Goal: Register for event/course

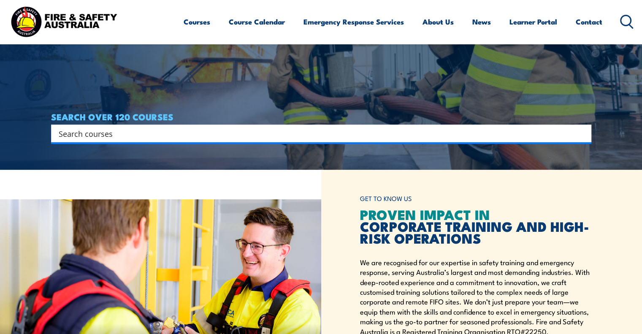
scroll to position [169, 0]
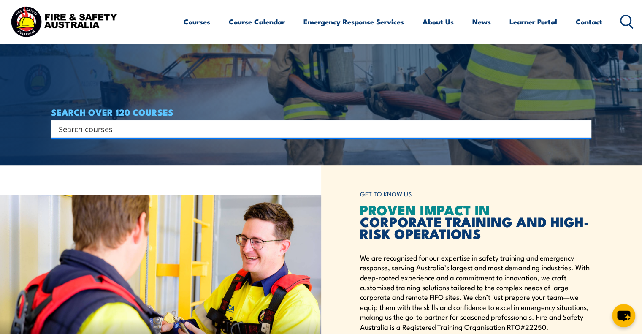
click at [82, 128] on input "Search input" at bounding box center [316, 128] width 514 height 13
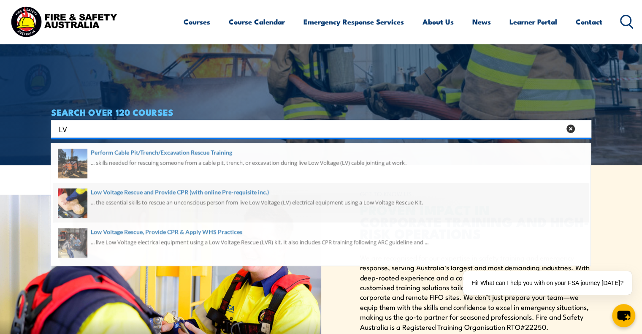
type input "LV"
click at [124, 194] on span at bounding box center [320, 205] width 535 height 40
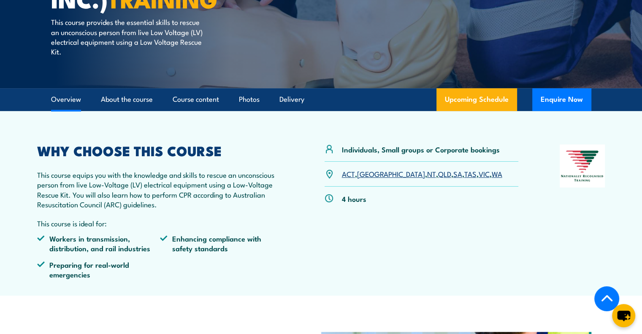
scroll to position [211, 0]
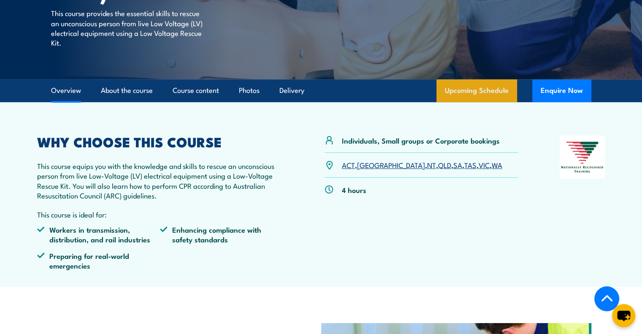
click at [488, 88] on link "Upcoming Schedule" at bounding box center [476, 90] width 81 height 23
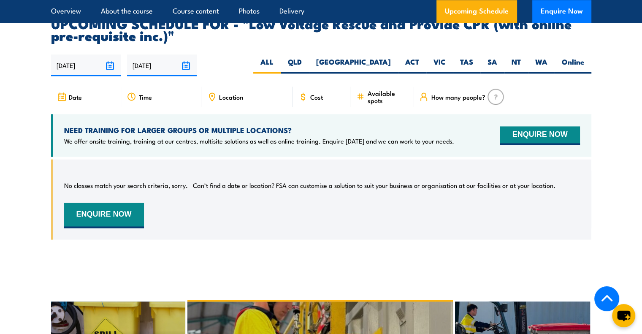
scroll to position [1233, 0]
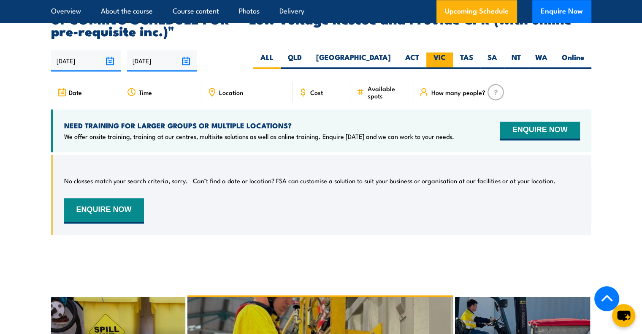
click at [440, 52] on label "VIC" at bounding box center [439, 60] width 27 height 16
click at [446, 52] on input "VIC" at bounding box center [448, 54] width 5 height 5
radio input "true"
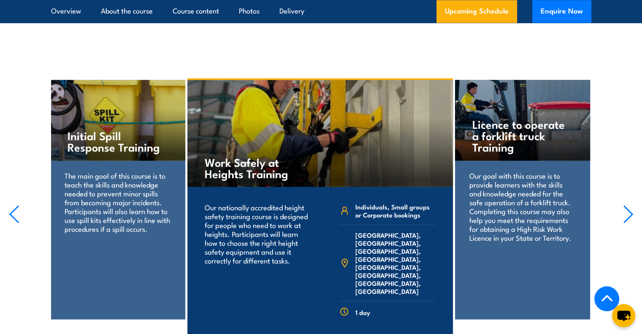
scroll to position [1444, 0]
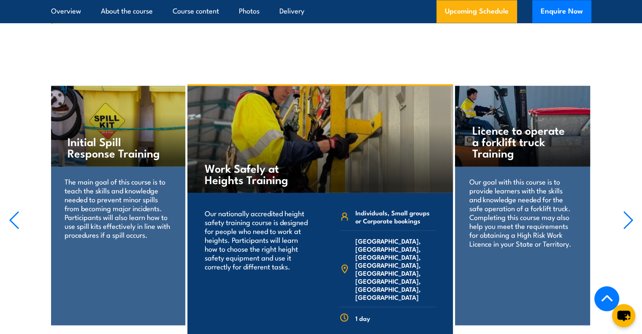
click at [628, 211] on icon "button" at bounding box center [628, 220] width 11 height 19
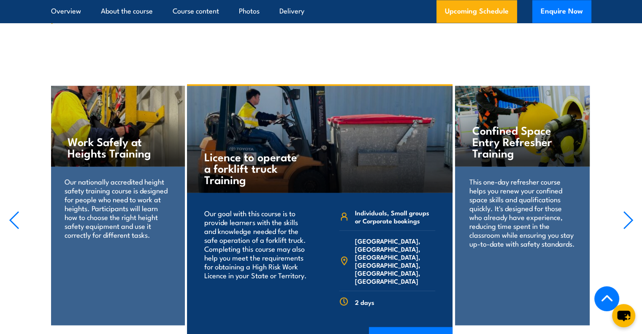
click at [625, 211] on icon "button" at bounding box center [628, 220] width 11 height 19
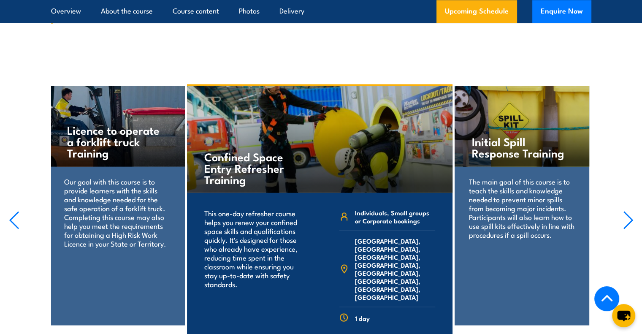
click at [625, 211] on icon "button" at bounding box center [628, 220] width 11 height 19
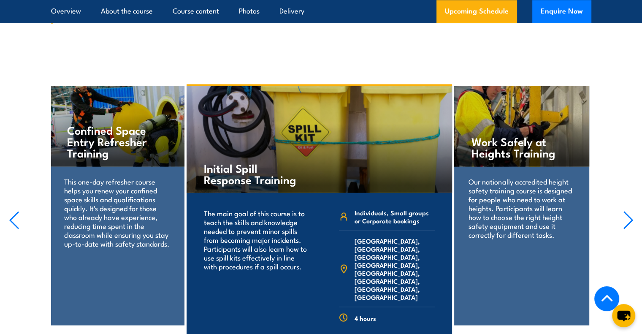
click at [625, 211] on icon "button" at bounding box center [628, 220] width 11 height 19
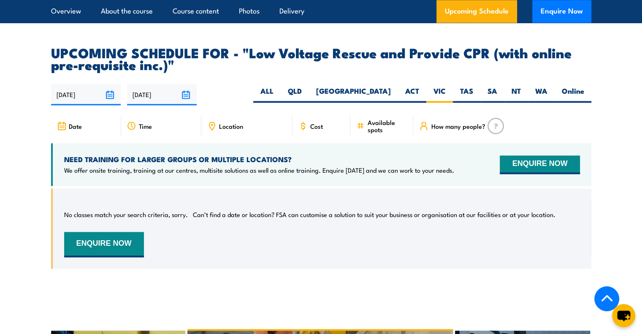
scroll to position [1191, 0]
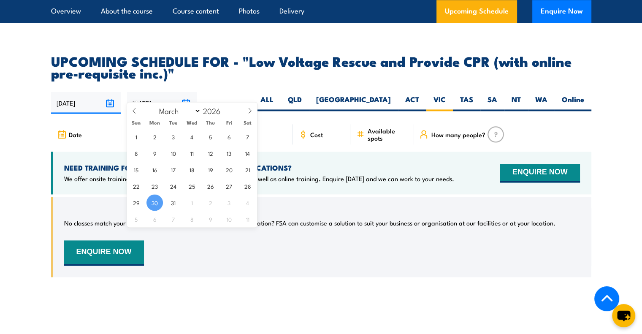
click at [186, 92] on input "30/03/2026" at bounding box center [162, 103] width 70 height 22
click at [132, 108] on icon at bounding box center [134, 111] width 6 height 6
click at [133, 108] on icon at bounding box center [134, 111] width 6 height 6
select select "0"
click at [133, 108] on icon at bounding box center [134, 111] width 6 height 6
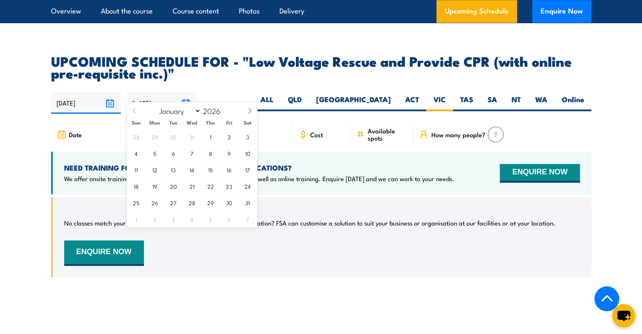
type input "2025"
click at [133, 108] on icon at bounding box center [134, 111] width 6 height 6
select select "9"
click at [230, 201] on span "31" at bounding box center [229, 202] width 16 height 16
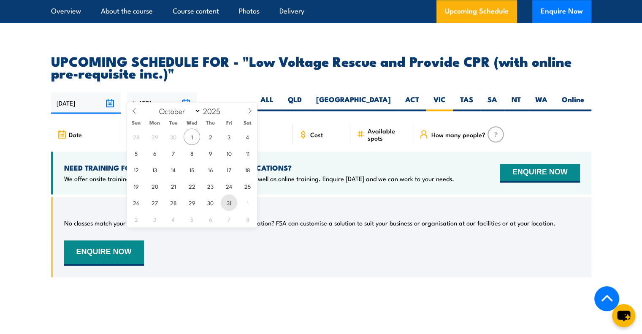
type input "[DATE]"
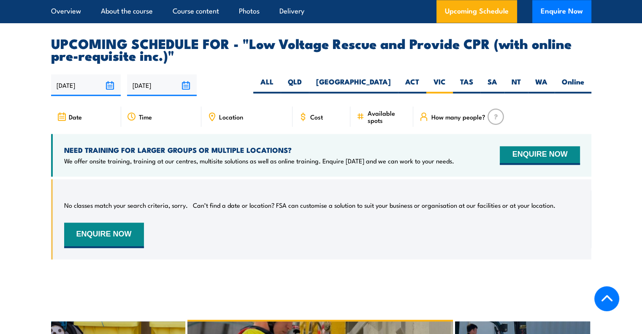
scroll to position [1233, 0]
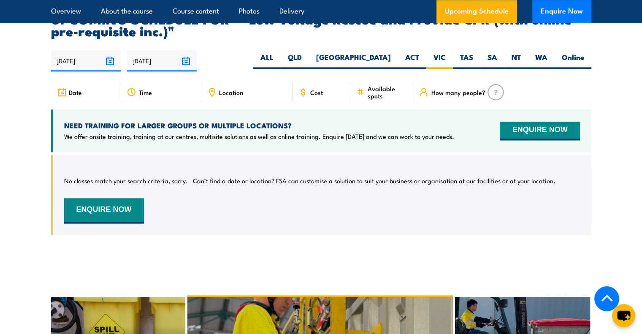
click at [229, 89] on span "Location" at bounding box center [231, 92] width 24 height 7
click at [112, 200] on button "ENQUIRE NOW" at bounding box center [104, 210] width 80 height 25
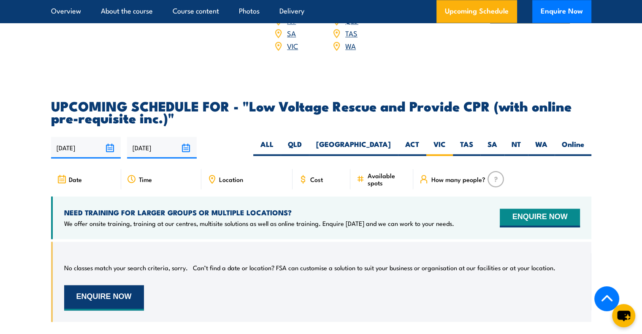
click at [102, 285] on button "ENQUIRE NOW" at bounding box center [104, 297] width 80 height 25
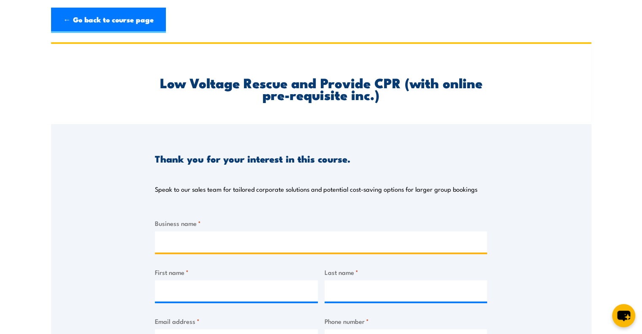
click at [168, 243] on input "Business name *" at bounding box center [321, 241] width 332 height 21
type input "ABB Australia"
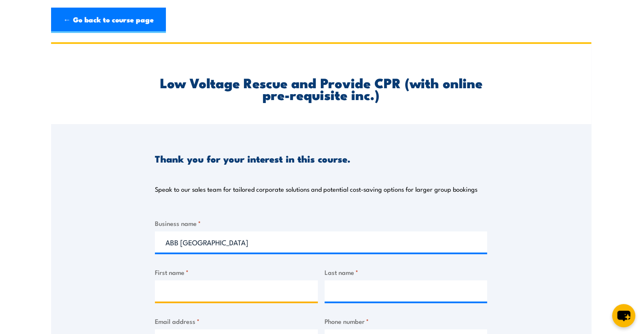
click at [177, 291] on input "First name *" at bounding box center [236, 290] width 163 height 21
type input "Slobodan"
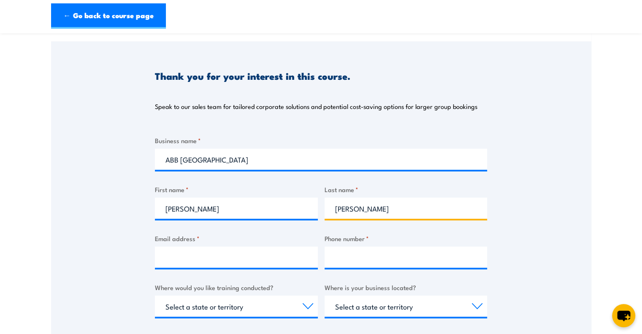
scroll to position [127, 0]
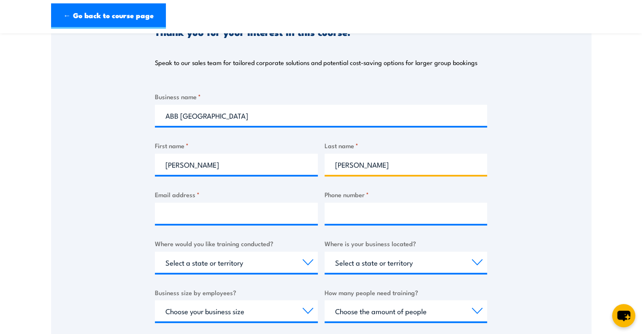
type input "Vidmar"
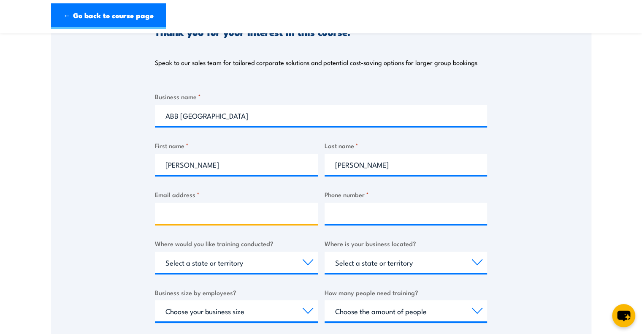
click at [172, 211] on input "Email address *" at bounding box center [236, 213] width 163 height 21
type input "slobodan.vidmar@au.abb.com"
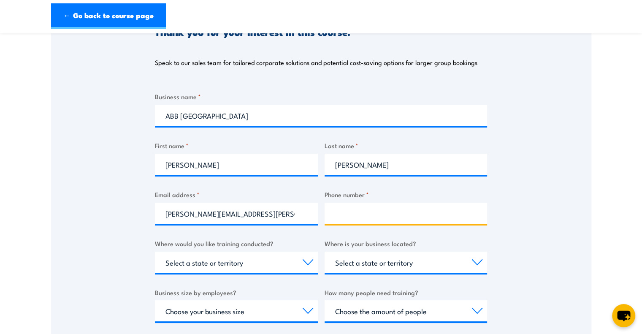
click at [348, 212] on input "Phone number *" at bounding box center [405, 213] width 163 height 21
type input "0407002106"
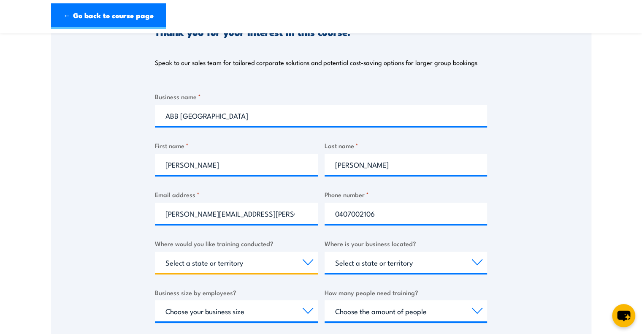
click at [307, 261] on select "Select a state or territory Nationally - multiple locations QLD NSW VIC SA ACT …" at bounding box center [236, 261] width 163 height 21
select select "VIC"
click at [155, 251] on select "Select a state or territory Nationally - multiple locations QLD NSW VIC SA ACT …" at bounding box center [236, 261] width 163 height 21
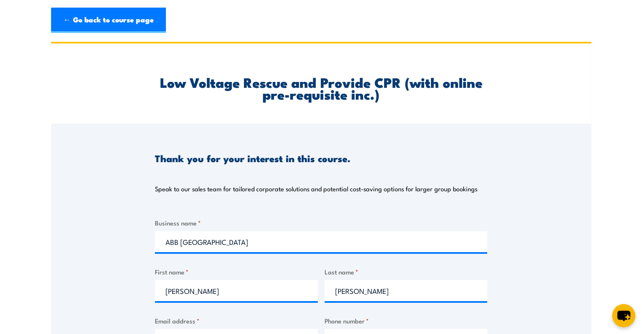
scroll to position [0, 0]
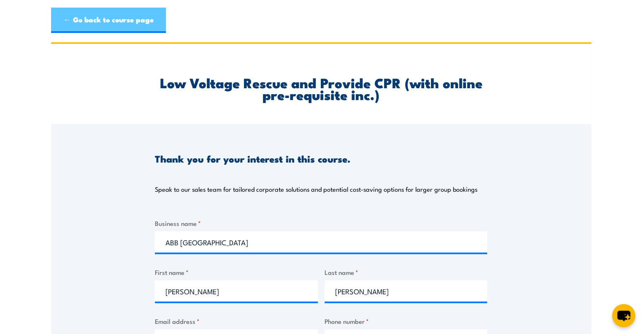
click at [66, 16] on link "← Go back to course page" at bounding box center [108, 20] width 115 height 25
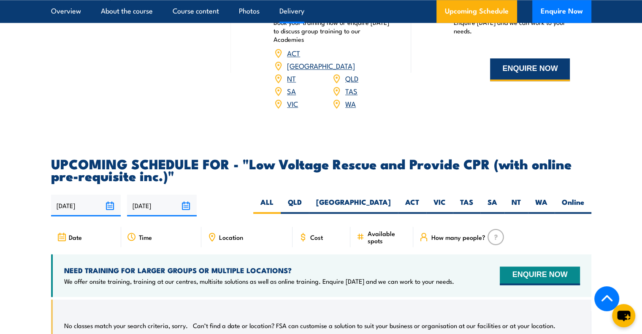
scroll to position [1097, 0]
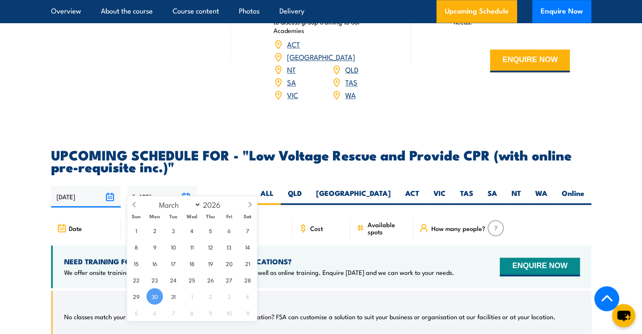
click at [186, 186] on input "[DATE]" at bounding box center [162, 197] width 70 height 22
click at [137, 204] on span at bounding box center [134, 207] width 14 height 23
select select "0"
click at [137, 204] on span at bounding box center [134, 207] width 14 height 23
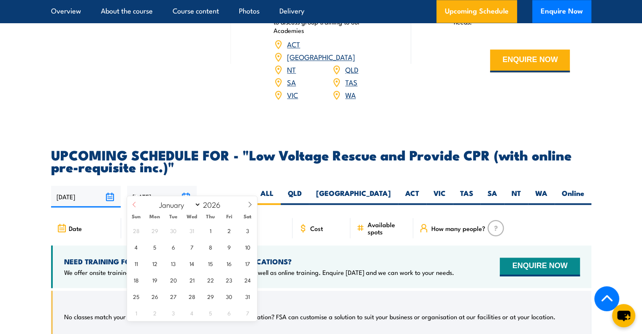
type input "2025"
click at [137, 204] on span at bounding box center [134, 207] width 14 height 23
select select "9"
click at [232, 298] on span "31" at bounding box center [229, 296] width 16 height 16
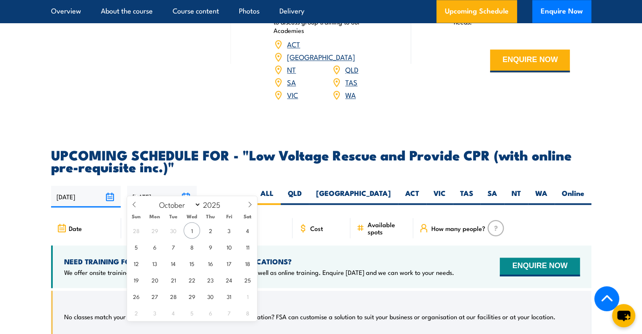
type input "[DATE]"
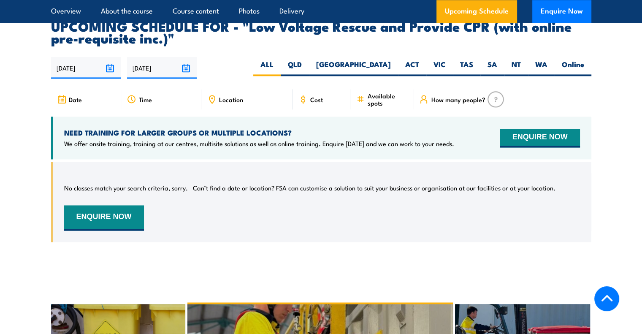
scroll to position [1233, 0]
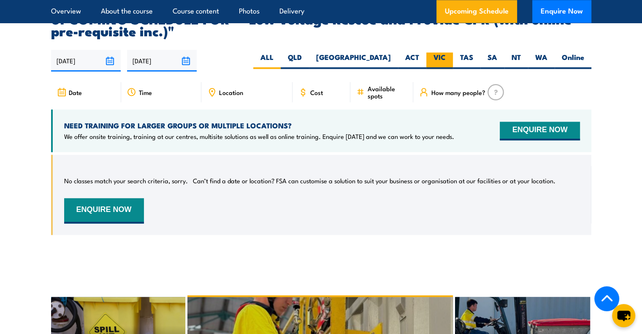
click at [440, 52] on label "VIC" at bounding box center [439, 60] width 27 height 16
click at [446, 52] on input "VIC" at bounding box center [448, 54] width 5 height 5
radio input "true"
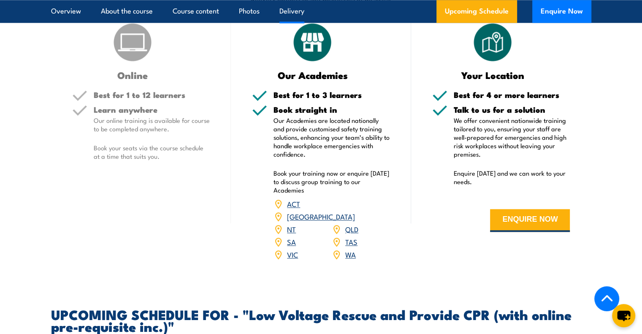
scroll to position [980, 0]
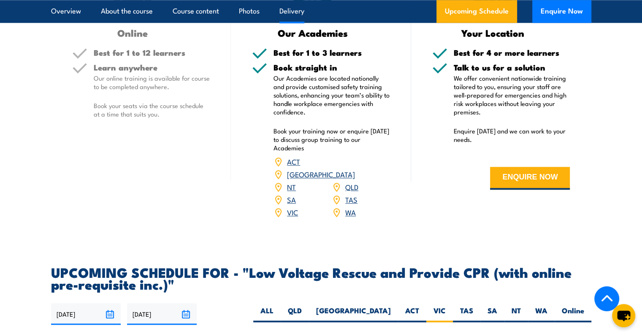
click at [291, 207] on link "VIC" at bounding box center [292, 212] width 11 height 10
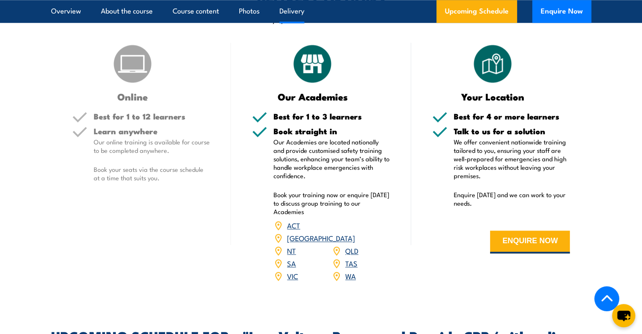
scroll to position [895, 0]
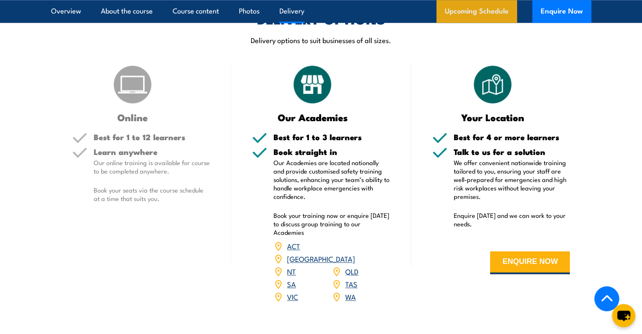
click at [474, 9] on link "Upcoming Schedule" at bounding box center [476, 11] width 81 height 23
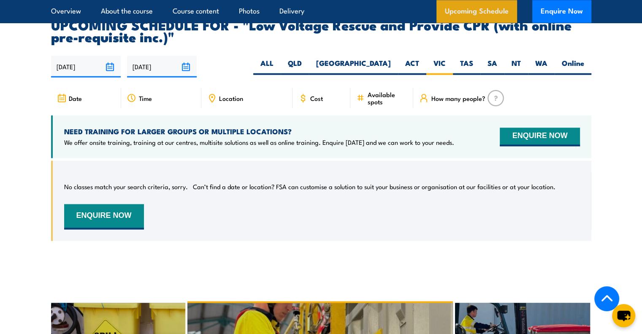
scroll to position [1233, 0]
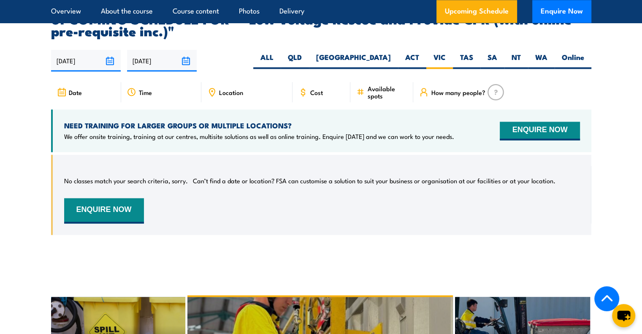
click at [69, 89] on span "Date" at bounding box center [75, 92] width 13 height 7
click at [75, 89] on span "Date" at bounding box center [75, 92] width 13 height 7
click at [376, 85] on span "Available spots" at bounding box center [387, 92] width 40 height 14
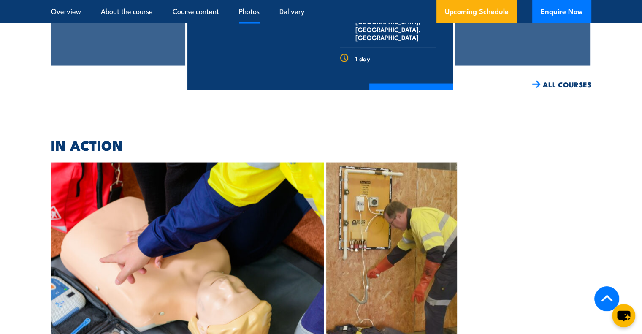
scroll to position [1739, 0]
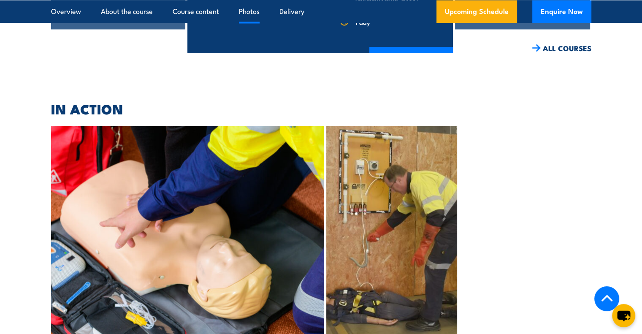
click at [366, 198] on img at bounding box center [391, 235] width 131 height 219
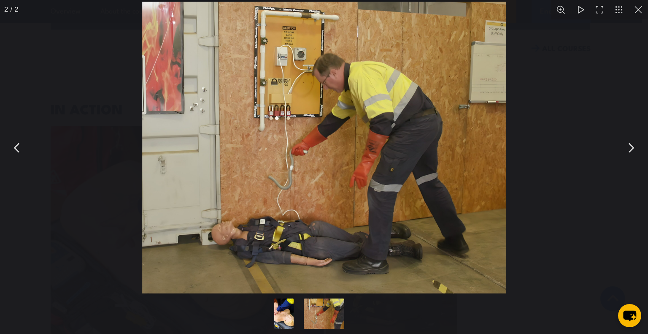
click at [305, 160] on img "You can close this modal content with the ESC key" at bounding box center [324, 148] width 364 height 292
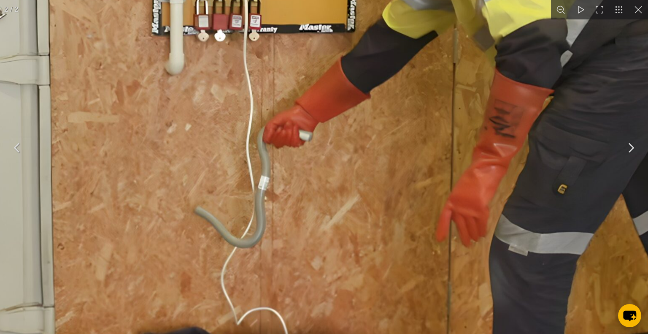
click at [305, 160] on img "You can close this modal content with the ESC key" at bounding box center [361, 123] width 1080 height 865
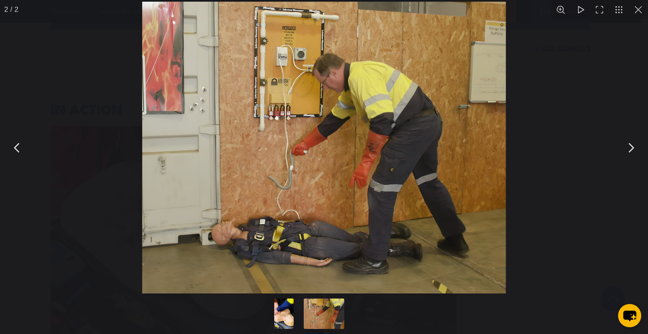
click at [24, 146] on button "You can close this modal content with the ESC key" at bounding box center [17, 147] width 21 height 21
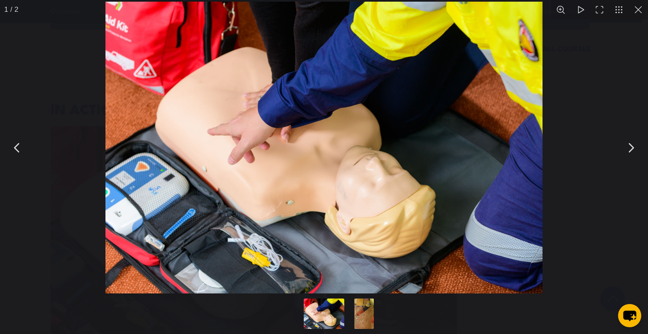
click at [22, 146] on button "You can close this modal content with the ESC key" at bounding box center [17, 147] width 21 height 21
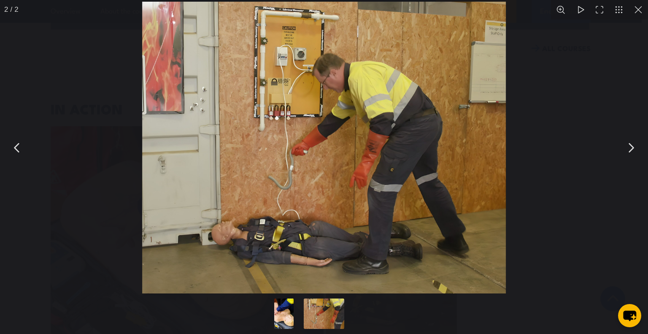
click at [640, 11] on button "You can close this modal content with the ESC key" at bounding box center [638, 9] width 19 height 19
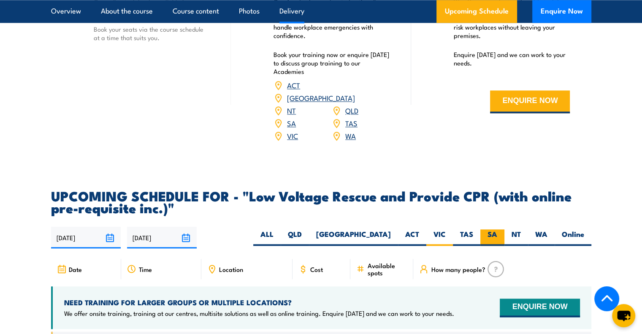
scroll to position [1022, 0]
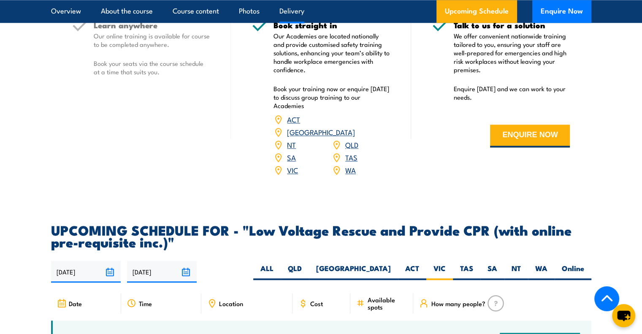
click at [371, 224] on h2 "UPCOMING SCHEDULE FOR - "Low Voltage Rescue and Provide CPR (with online pre-re…" at bounding box center [321, 236] width 540 height 24
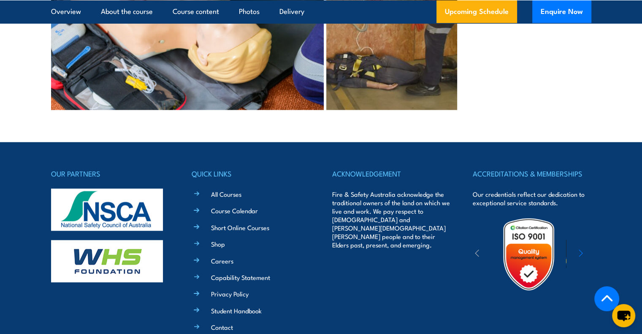
scroll to position [2056, 0]
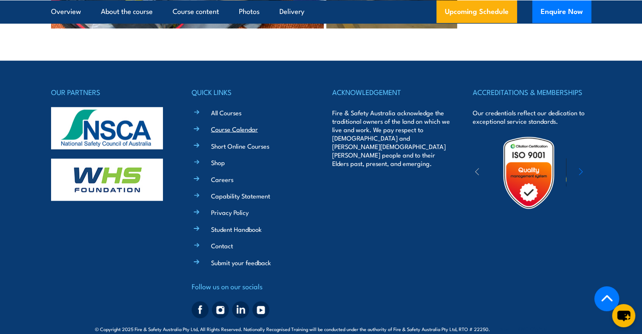
click at [226, 124] on link "Course Calendar" at bounding box center [234, 128] width 47 height 9
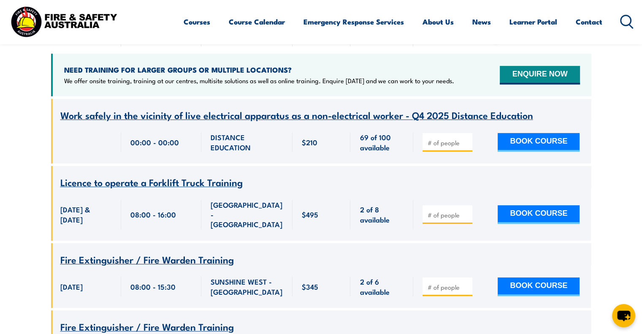
scroll to position [169, 0]
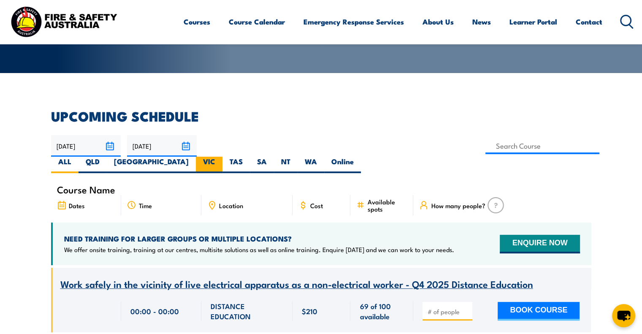
click at [222, 157] on label "VIC" at bounding box center [209, 165] width 27 height 16
click at [221, 157] on input "VIC" at bounding box center [217, 159] width 5 height 5
radio input "true"
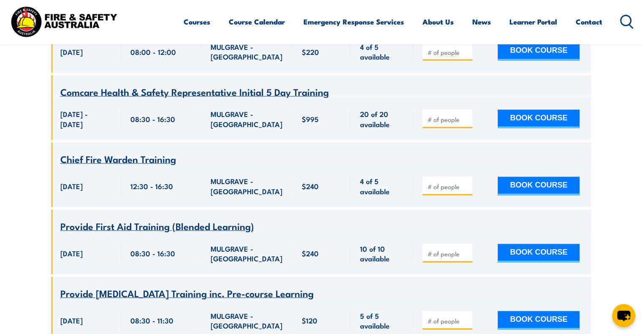
scroll to position [4920, 0]
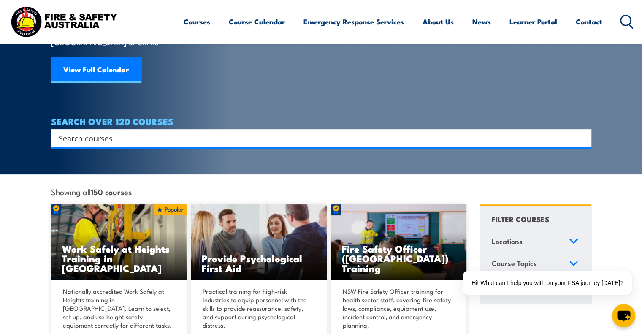
scroll to position [84, 0]
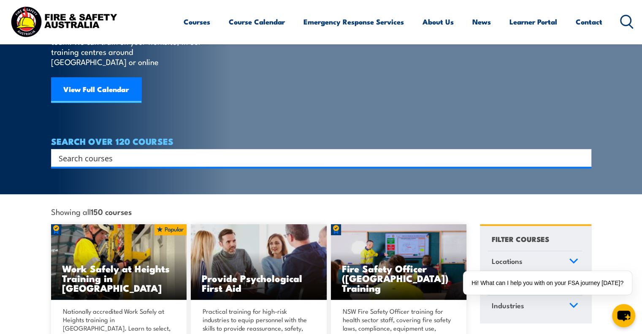
click at [81, 151] on input "Search input" at bounding box center [316, 157] width 514 height 13
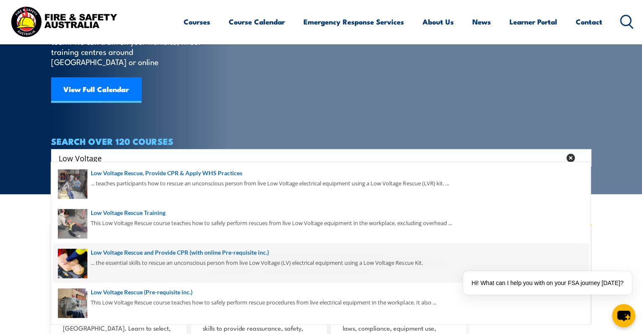
type input "Low Voltage"
click at [122, 253] on span at bounding box center [320, 263] width 535 height 40
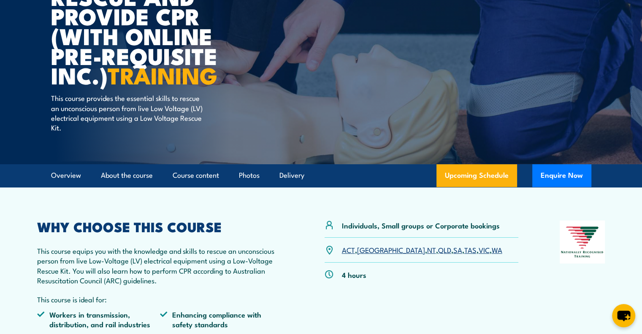
scroll to position [127, 0]
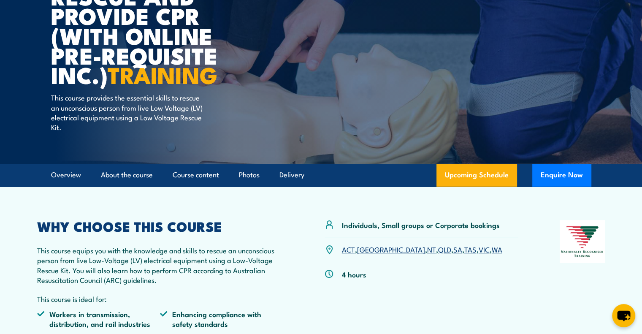
click at [478, 248] on link "VIC" at bounding box center [483, 249] width 11 height 10
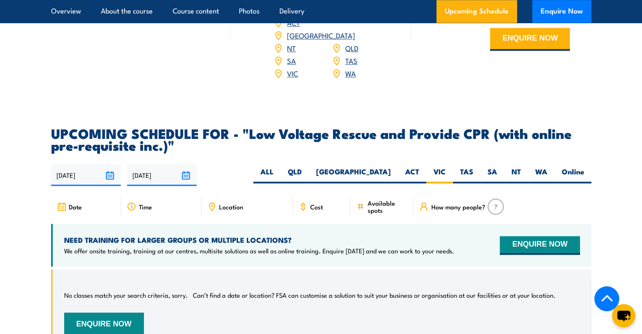
scroll to position [1139, 0]
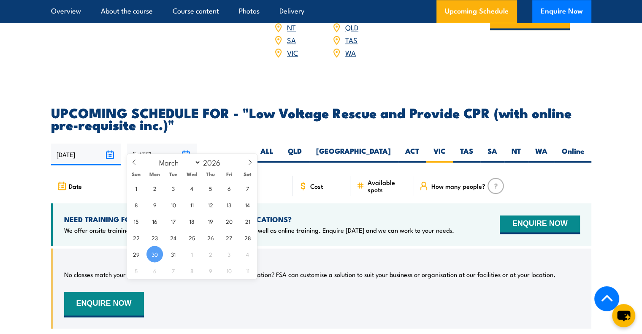
click at [186, 143] on input "30/03/2026" at bounding box center [162, 154] width 70 height 22
click at [137, 161] on icon at bounding box center [134, 162] width 6 height 6
select select "0"
click at [137, 162] on span at bounding box center [134, 165] width 14 height 23
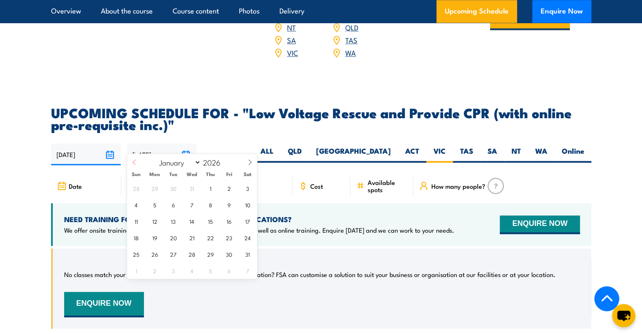
type input "2025"
click at [137, 162] on span at bounding box center [134, 165] width 14 height 23
click at [135, 161] on icon at bounding box center [134, 162] width 6 height 6
select select "9"
click at [230, 254] on span "31" at bounding box center [229, 254] width 16 height 16
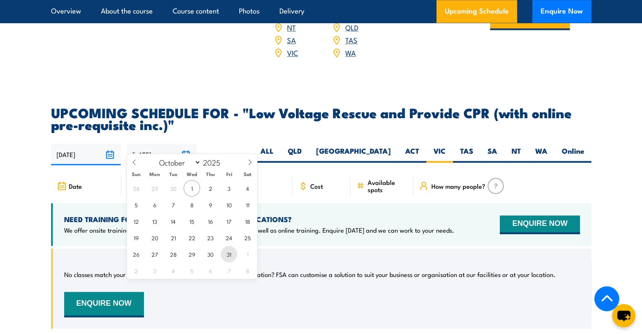
type input "[DATE]"
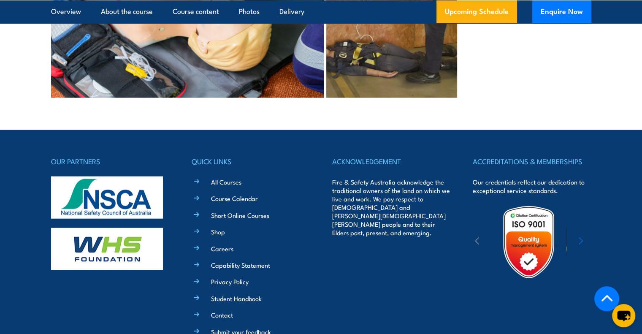
scroll to position [1992, 0]
